Goal: Transaction & Acquisition: Purchase product/service

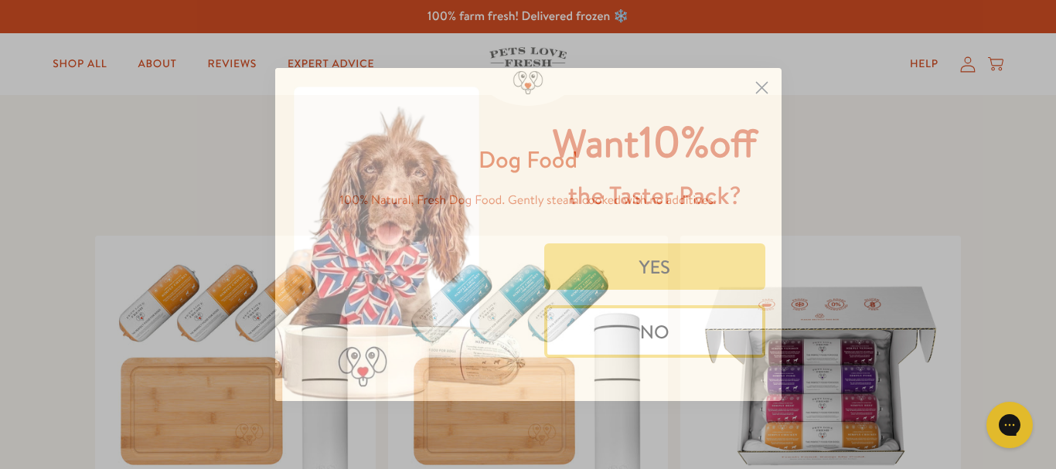
click at [662, 326] on button "NO" at bounding box center [654, 331] width 221 height 53
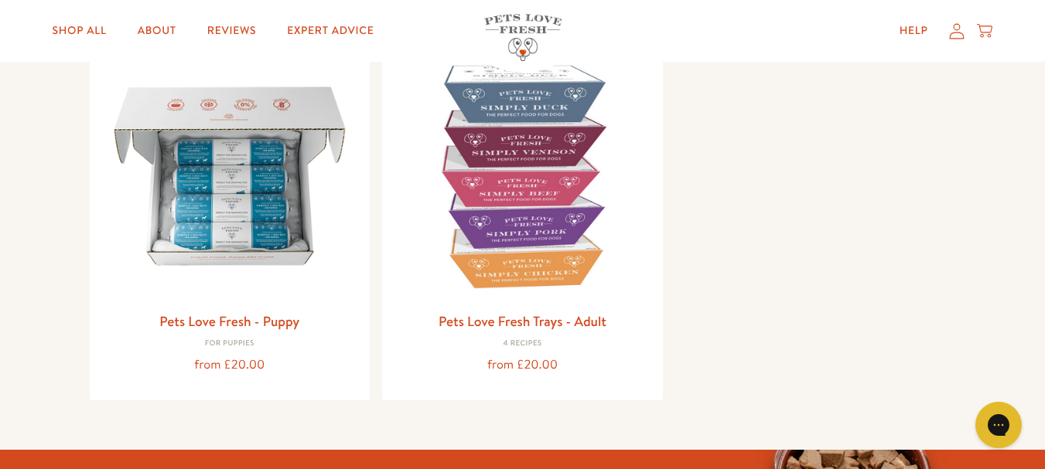
scroll to position [526, 0]
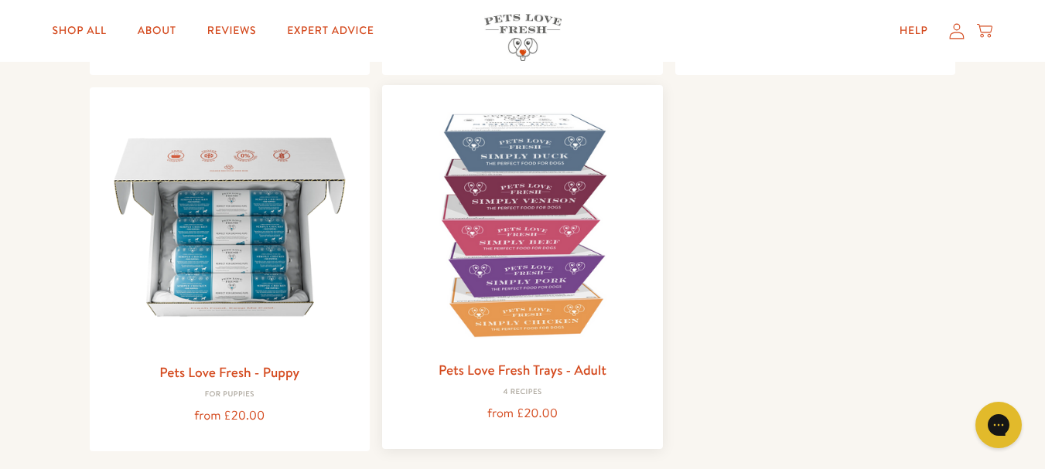
click at [534, 303] on img at bounding box center [522, 225] width 256 height 256
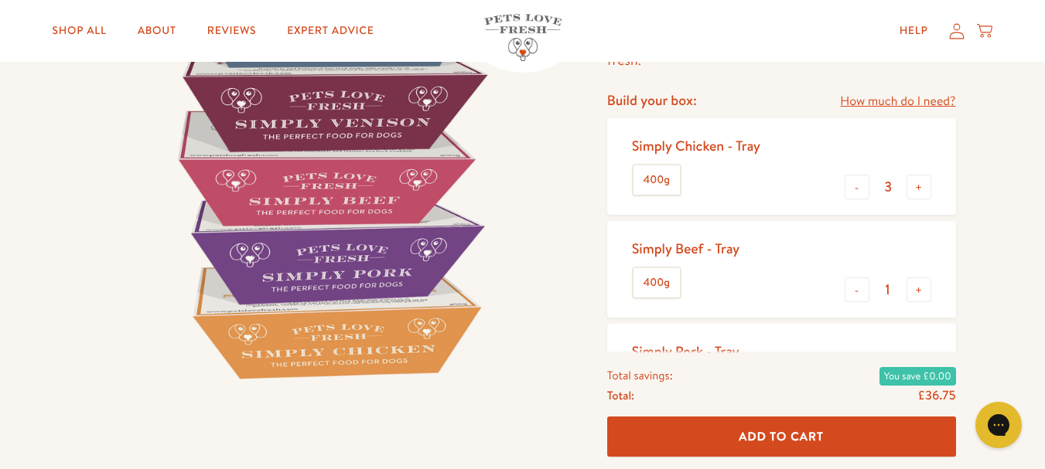
scroll to position [186, 0]
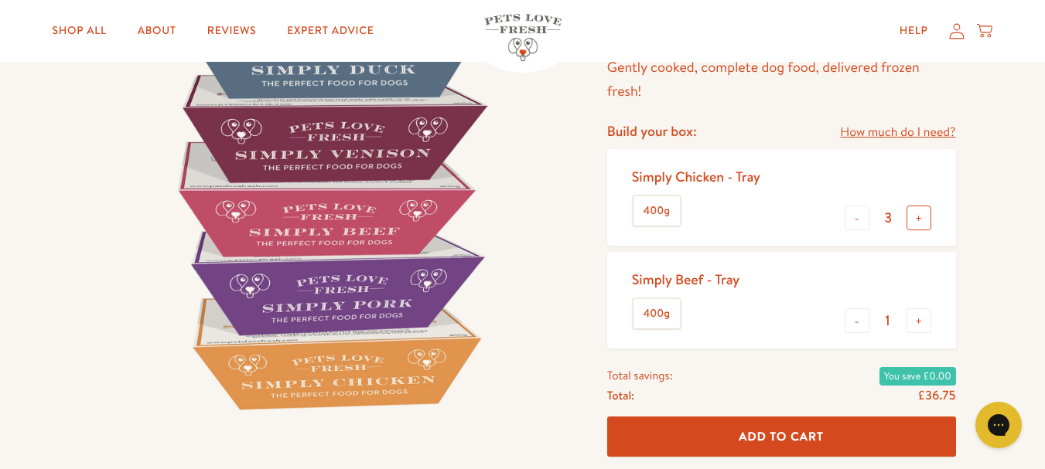
click at [917, 220] on button "+" at bounding box center [918, 218] width 25 height 25
type input "6"
click at [936, 162] on div "Simply Chicken - Tray 400g - 6 +" at bounding box center [781, 197] width 349 height 97
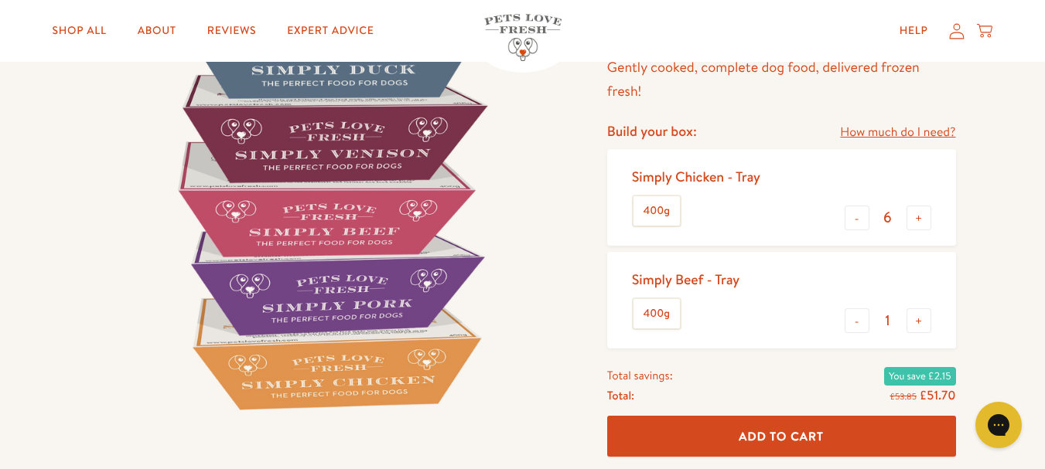
drag, startPoint x: 776, startPoint y: 228, endPoint x: 760, endPoint y: 223, distance: 16.9
click at [760, 223] on div "Simply Chicken - Tray 400g - 6 +" at bounding box center [781, 197] width 349 height 97
click at [712, 186] on div "Simply Chicken - Tray 400g" at bounding box center [702, 198] width 141 height 72
click at [859, 131] on link "How much do I need?" at bounding box center [897, 132] width 115 height 21
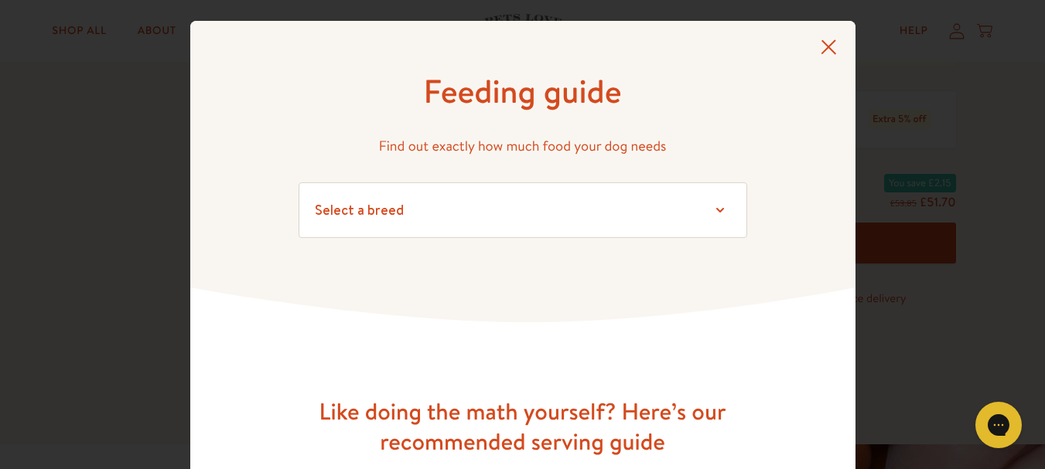
scroll to position [721, 0]
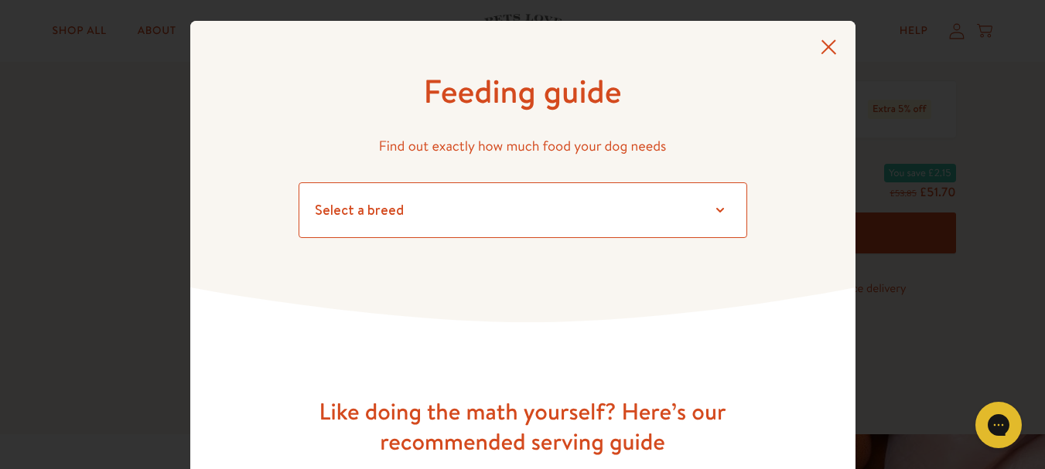
click at [712, 210] on select "Select a breed Affenpinscher Afghan hound Airedale terrier Akita Alaskan Malamu…" at bounding box center [522, 210] width 448 height 56
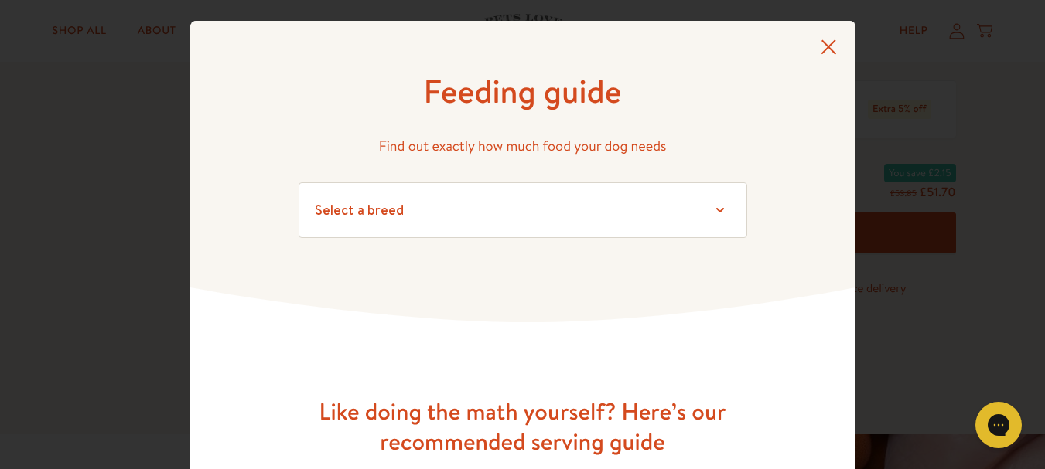
click at [730, 251] on form "Select a breed Affenpinscher Afghan hound Airedale terrier Akita Alaskan Malamu…" at bounding box center [522, 222] width 448 height 80
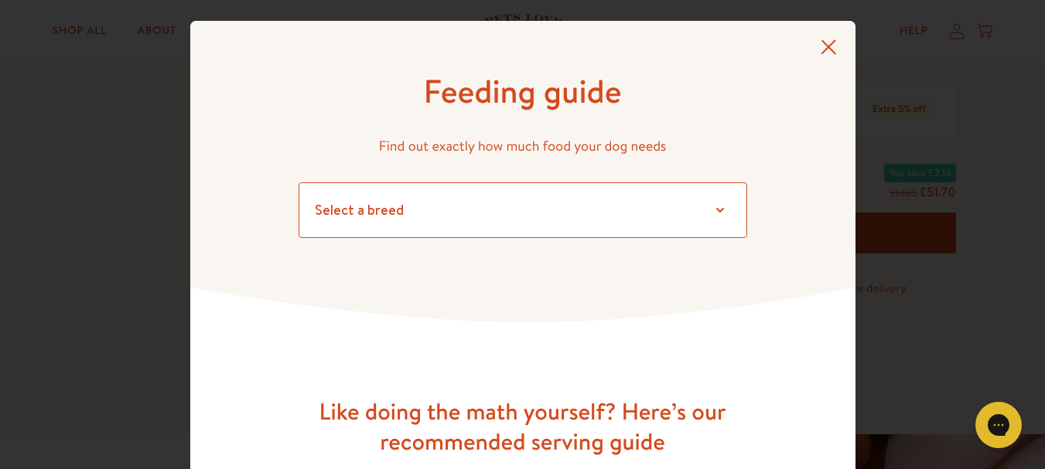
click at [713, 209] on select "Select a breed Affenpinscher Afghan hound Airedale terrier Akita Alaskan Malamu…" at bounding box center [522, 210] width 448 height 56
select select "20"
click at [298, 182] on select "Select a breed Affenpinscher Afghan hound Airedale terrier Akita Alaskan Malamu…" at bounding box center [522, 210] width 448 height 56
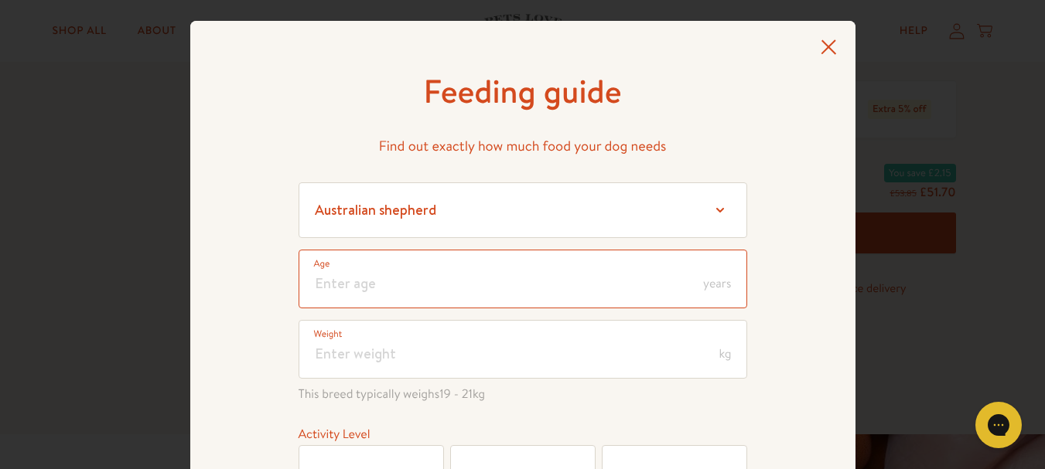
click at [351, 285] on input "number" at bounding box center [522, 279] width 448 height 59
type input "6"
click at [322, 342] on label "Weight" at bounding box center [328, 333] width 29 height 15
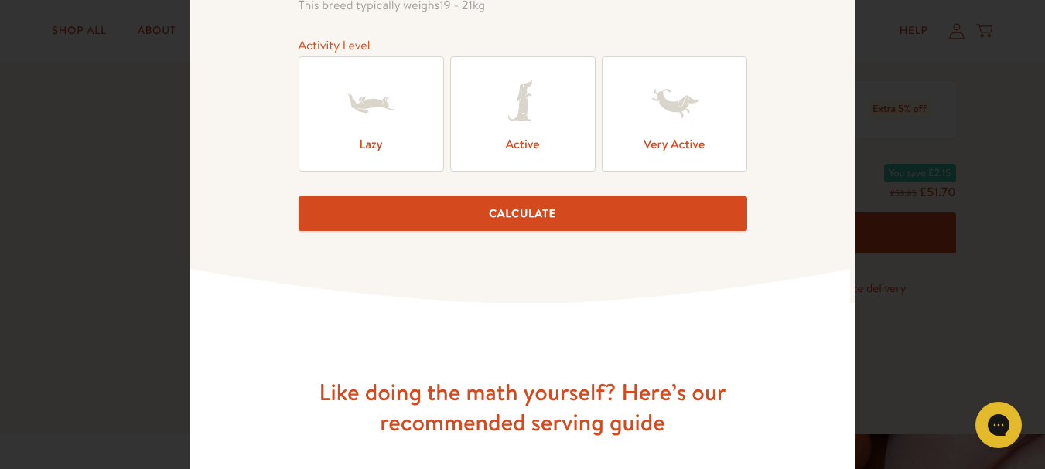
scroll to position [411, 0]
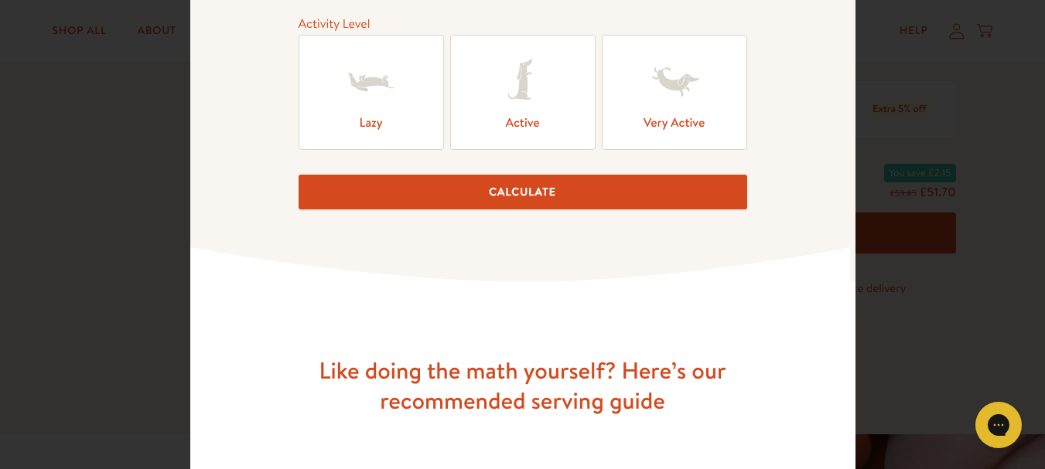
click at [512, 118] on label "Active" at bounding box center [522, 92] width 145 height 115
click at [0, 0] on input "Active" at bounding box center [0, 0] width 0 height 0
click at [524, 409] on h3 "Like doing the math yourself? Here’s our recommended serving guide" at bounding box center [522, 386] width 495 height 60
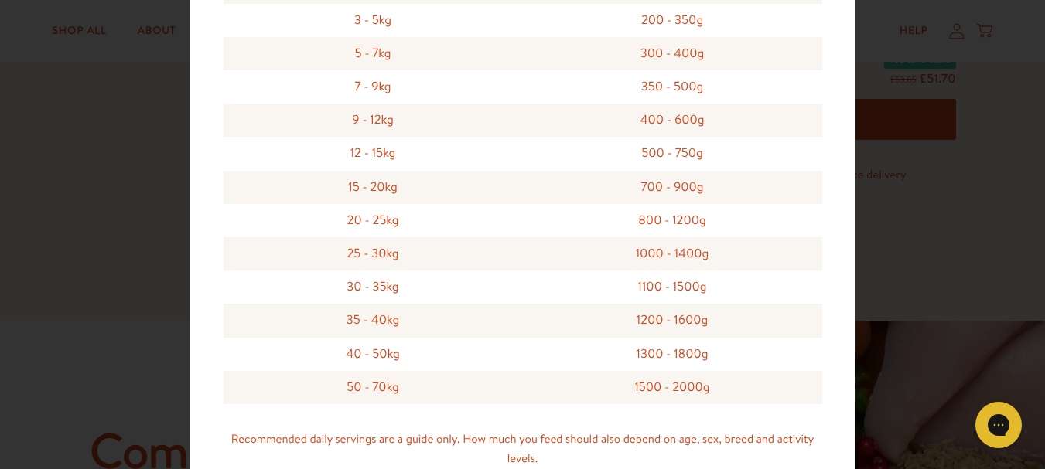
scroll to position [1018, 0]
